Goal: Information Seeking & Learning: Learn about a topic

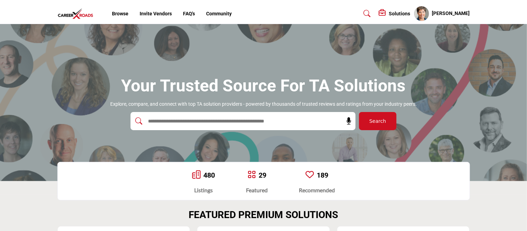
click at [204, 120] on input "text" at bounding box center [227, 121] width 167 height 10
type input "********"
click at [359, 112] on button "Search" at bounding box center [377, 121] width 37 height 18
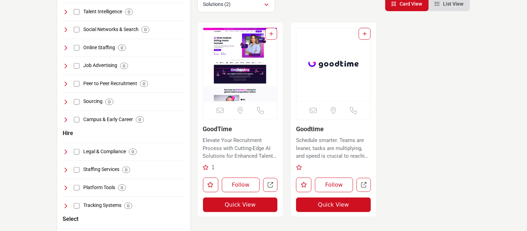
scroll to position [155, 0]
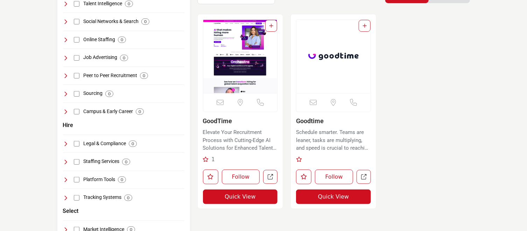
click at [341, 56] on img "Open Listing in new tab" at bounding box center [333, 56] width 74 height 73
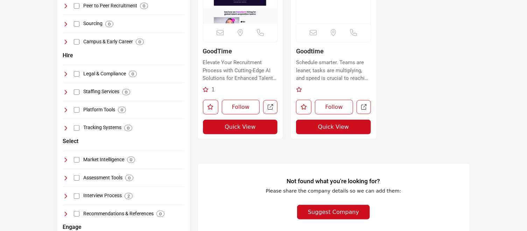
scroll to position [234, 0]
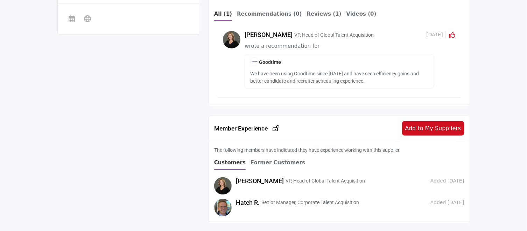
scroll to position [197, 0]
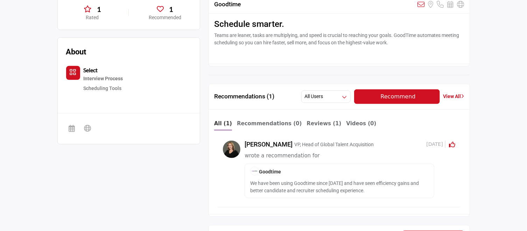
click at [184, 160] on div "1 Rated 1 Recommended" at bounding box center [263, 204] width 412 height 419
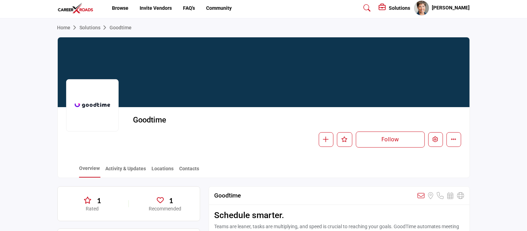
scroll to position [0, 0]
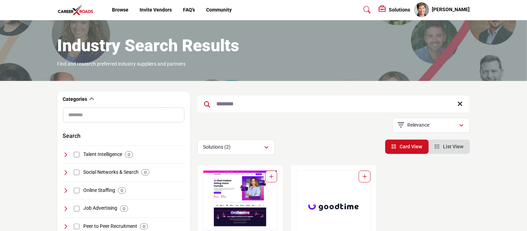
scroll to position [7, 0]
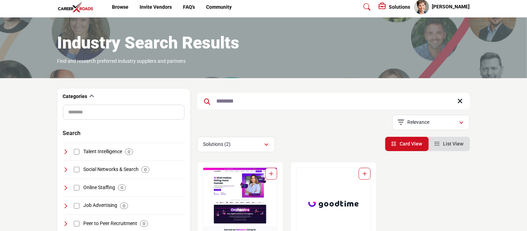
click at [230, 102] on input "********" at bounding box center [333, 101] width 272 height 17
type input "*******"
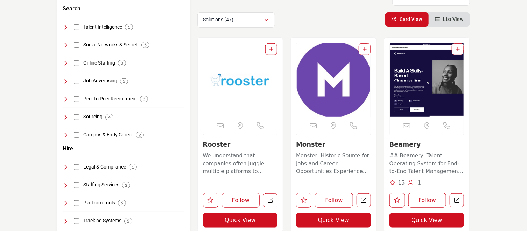
scroll to position [133, 0]
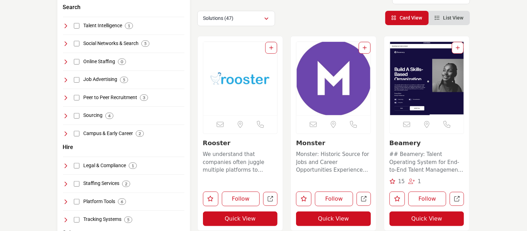
click at [234, 92] on img "Open Listing in new tab" at bounding box center [240, 78] width 74 height 73
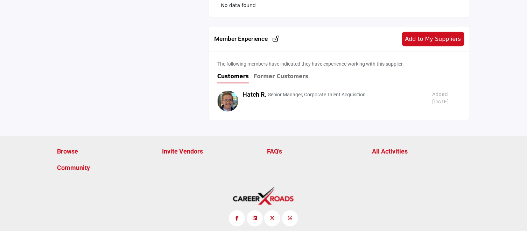
scroll to position [368, 0]
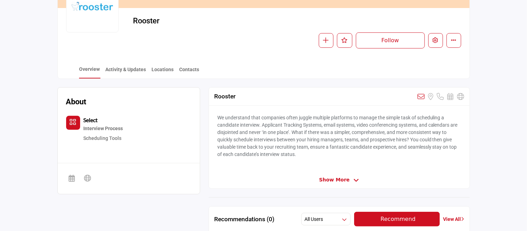
scroll to position [0, 0]
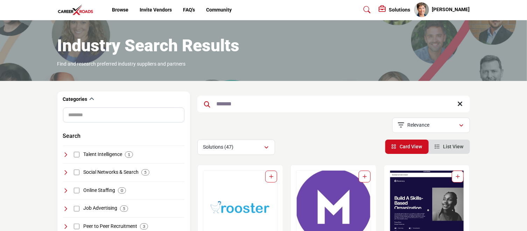
scroll to position [7, 0]
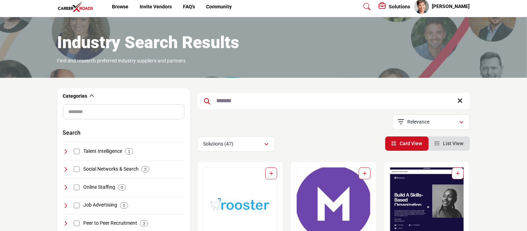
click at [220, 101] on input "*******" at bounding box center [333, 101] width 272 height 17
type input "*******"
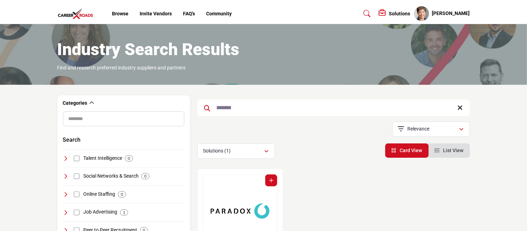
scroll to position [195, 0]
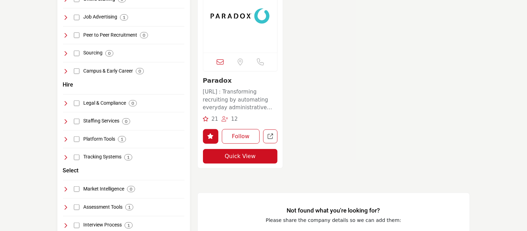
click at [241, 16] on img "Open Listing in new tab" at bounding box center [240, 15] width 74 height 73
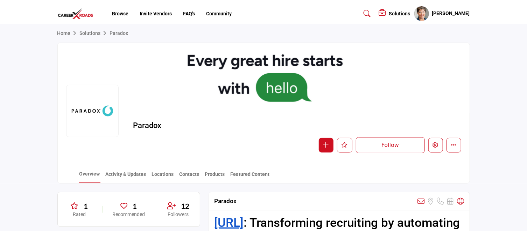
click at [34, 77] on section "Home Solutions Paradox Paradox Follow Following Message Recommend Add to My Sup…" at bounding box center [263, 104] width 527 height 160
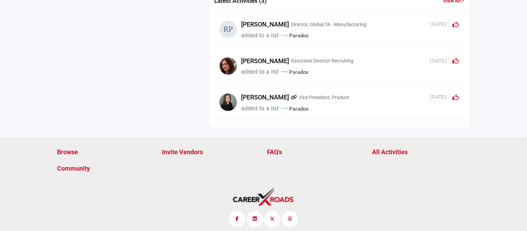
scroll to position [1392, 0]
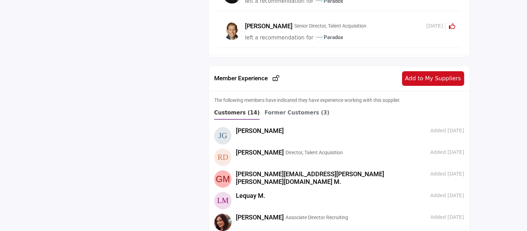
scroll to position [976, 0]
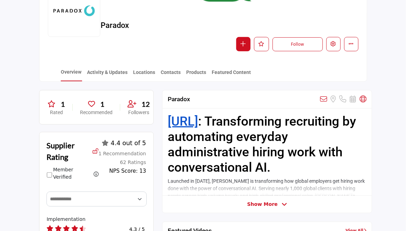
scroll to position [0, 0]
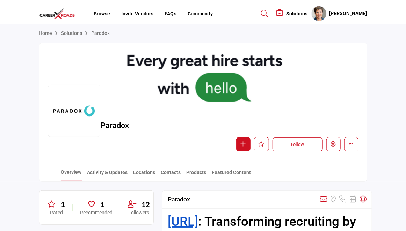
click at [101, 17] on li "Browse" at bounding box center [102, 13] width 16 height 7
click at [108, 12] on link "Browse" at bounding box center [102, 14] width 16 height 6
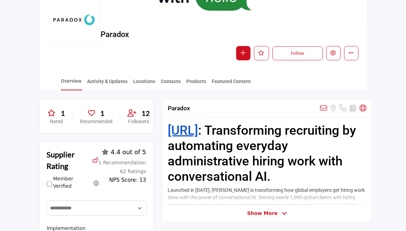
scroll to position [92, 0]
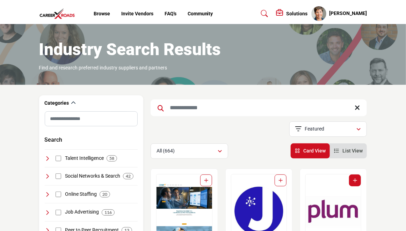
click at [204, 108] on input "Search Keyword" at bounding box center [259, 108] width 216 height 17
type input "********"
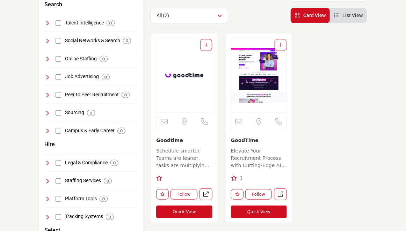
scroll to position [138, 0]
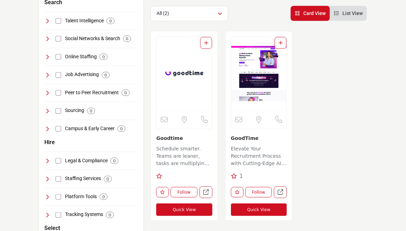
click at [185, 73] on img "Open Listing in new tab" at bounding box center [184, 73] width 55 height 73
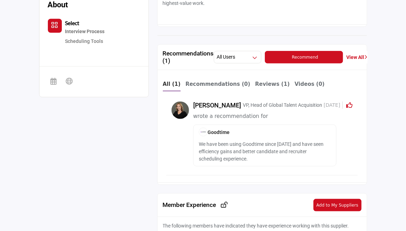
scroll to position [186, 0]
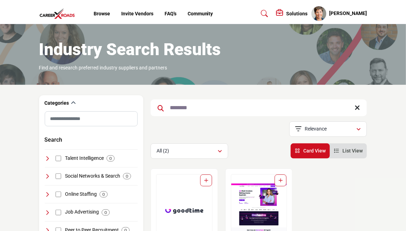
click at [270, 201] on img "Open Listing in new tab" at bounding box center [258, 211] width 55 height 73
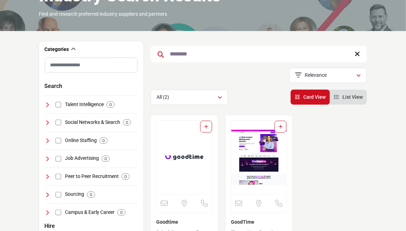
scroll to position [144, 0]
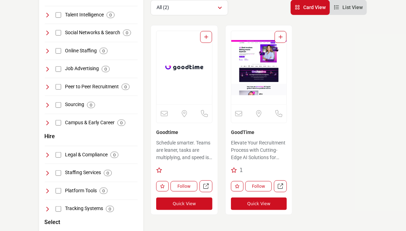
click at [254, 90] on img "Open Listing in new tab" at bounding box center [258, 67] width 55 height 73
click at [251, 82] on img "Open Listing in new tab" at bounding box center [258, 67] width 55 height 73
